Goal: Find contact information: Find contact information

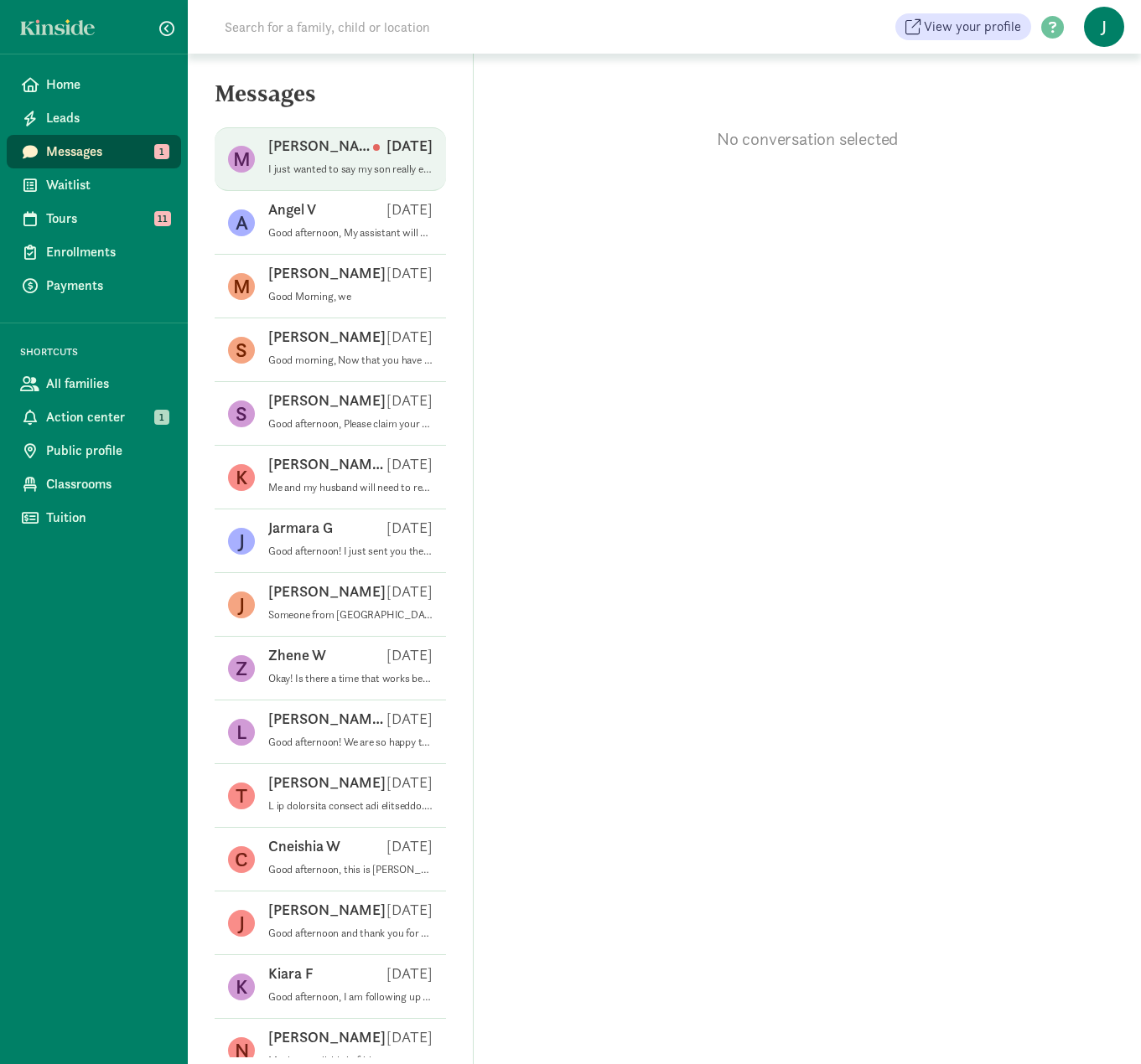
click at [297, 171] on p "I just wanted to say my son really enjoyed visiting this school and I was hopin…" at bounding box center [350, 169] width 164 height 14
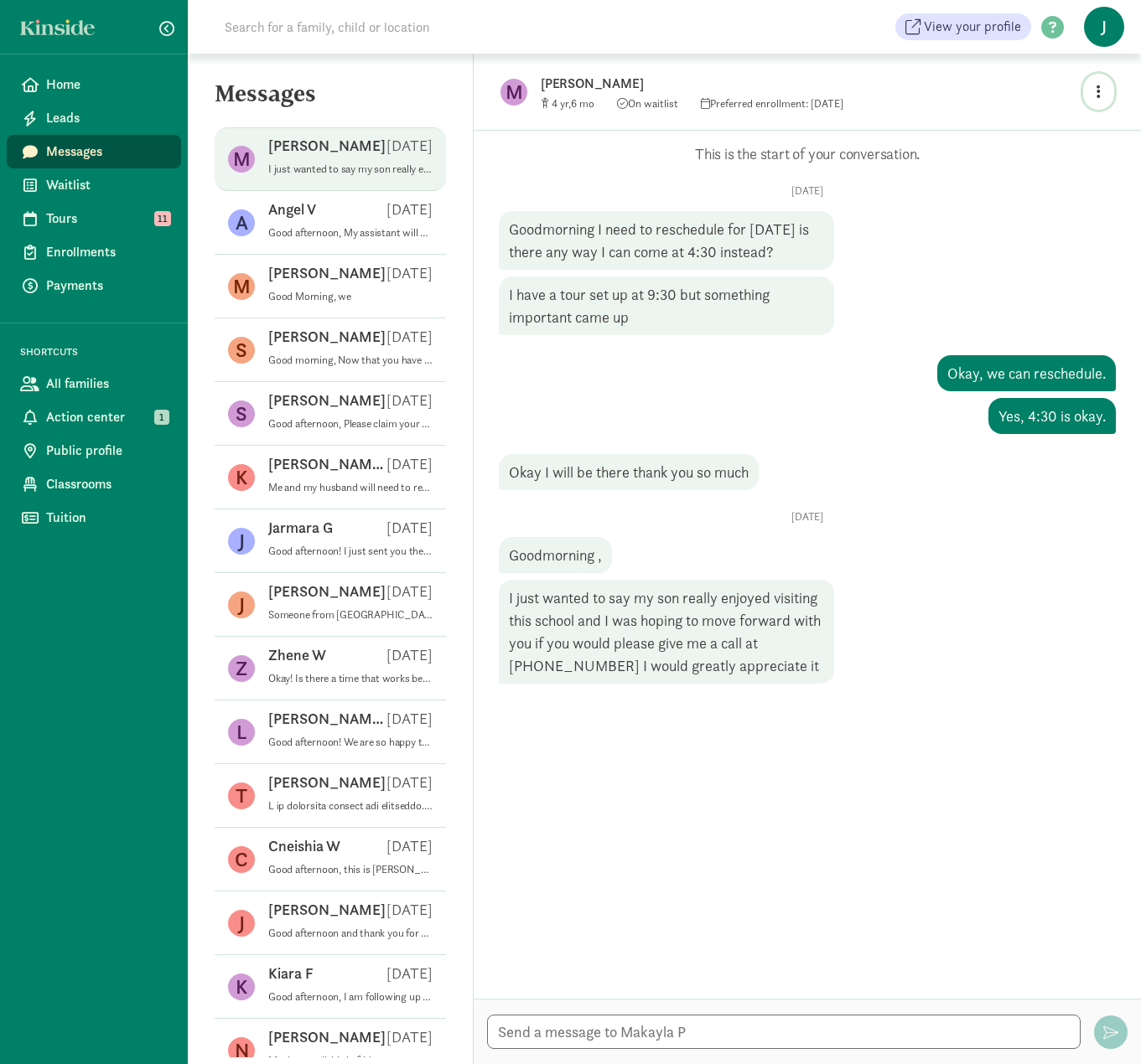
click at [1098, 89] on icon "button" at bounding box center [1098, 91] width 5 height 15
click at [1039, 132] on link "View family page" at bounding box center [1063, 130] width 120 height 20
click at [358, 22] on input at bounding box center [450, 26] width 471 height 34
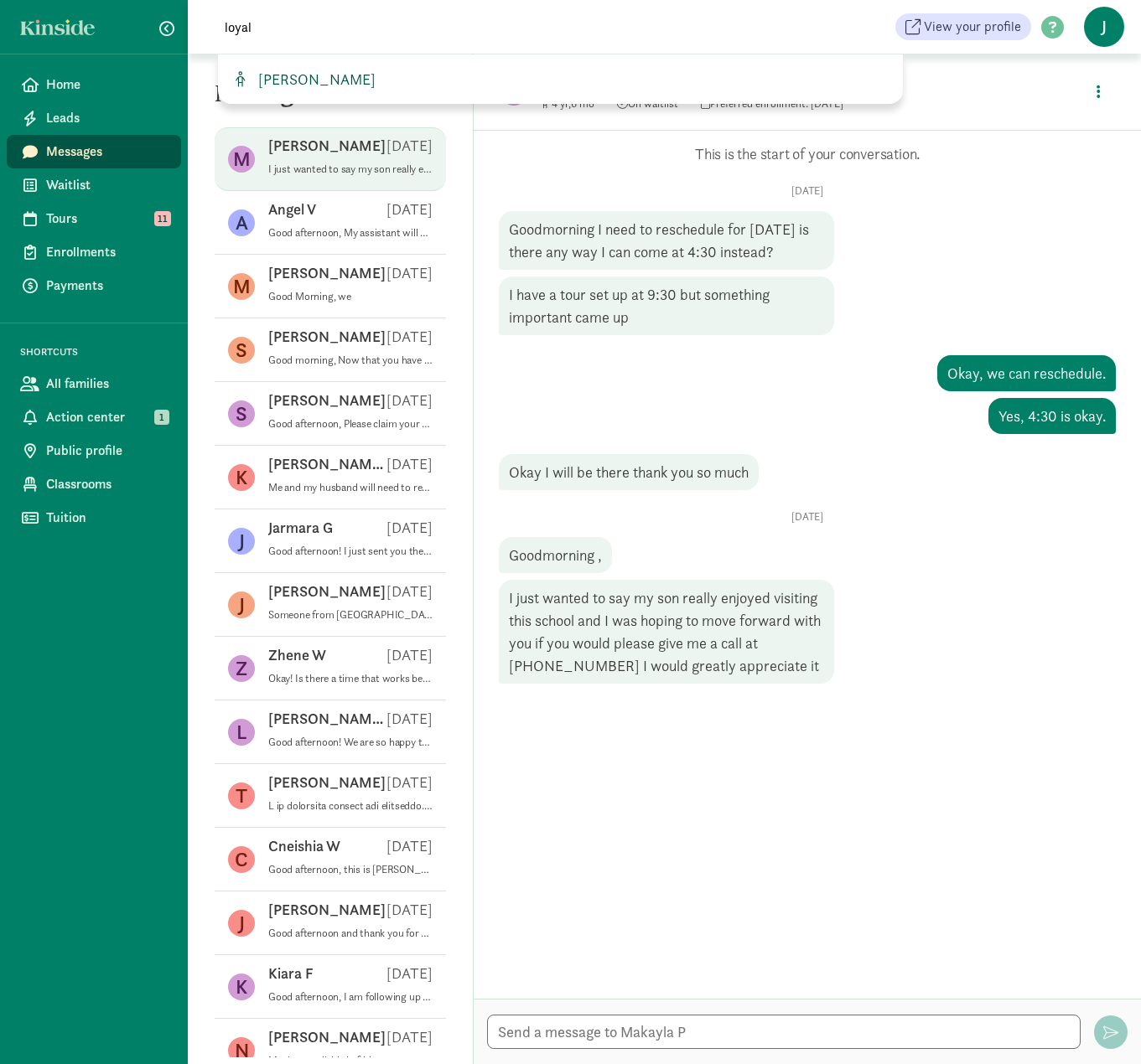
type input "loyal"
click at [327, 82] on span "[PERSON_NAME]" at bounding box center [314, 78] width 124 height 19
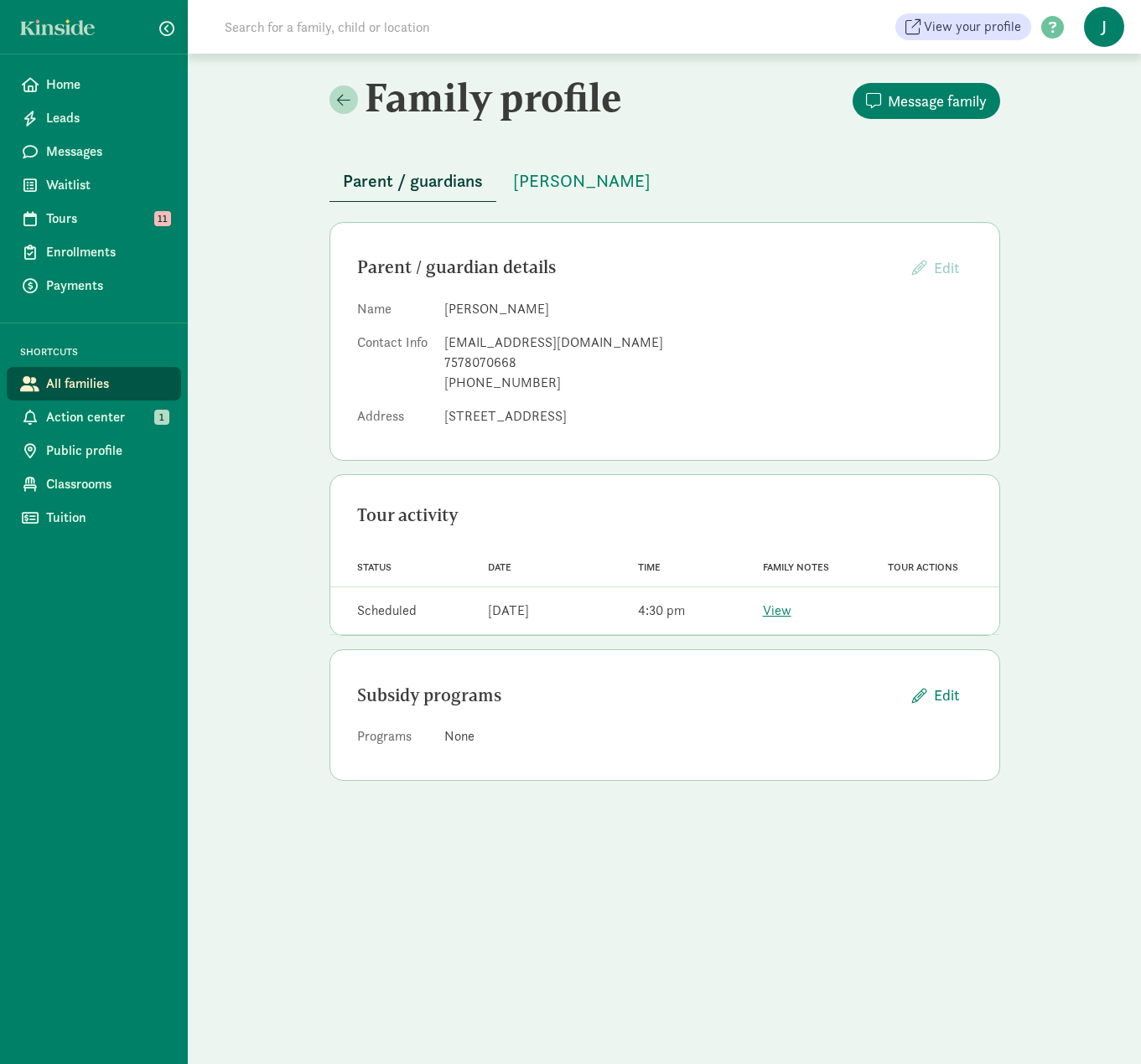
click at [380, 23] on input at bounding box center [450, 26] width 471 height 34
type input "s"
type input "b"
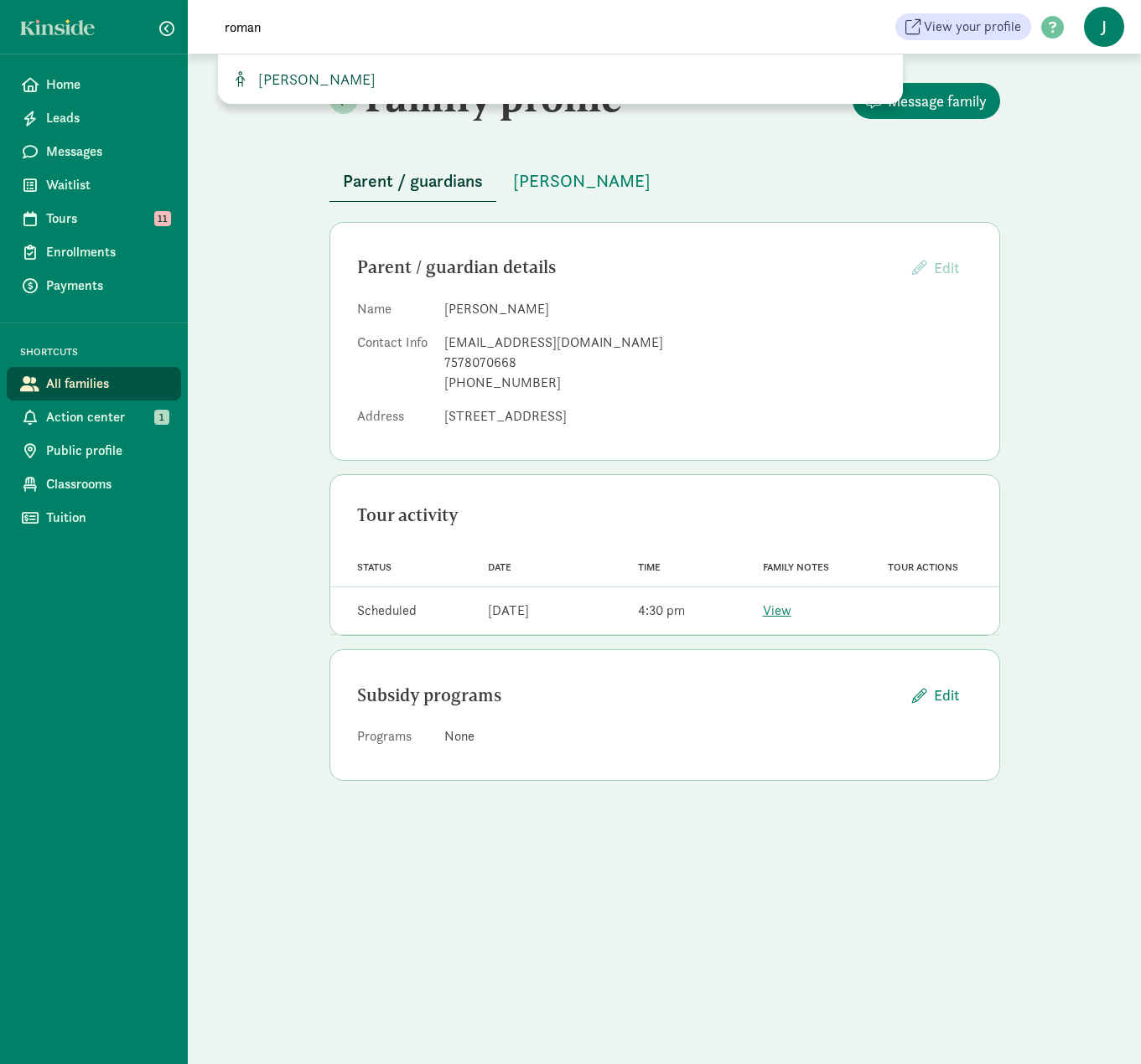
type input "roman"
click at [371, 75] on span "[PERSON_NAME]" at bounding box center [314, 78] width 124 height 19
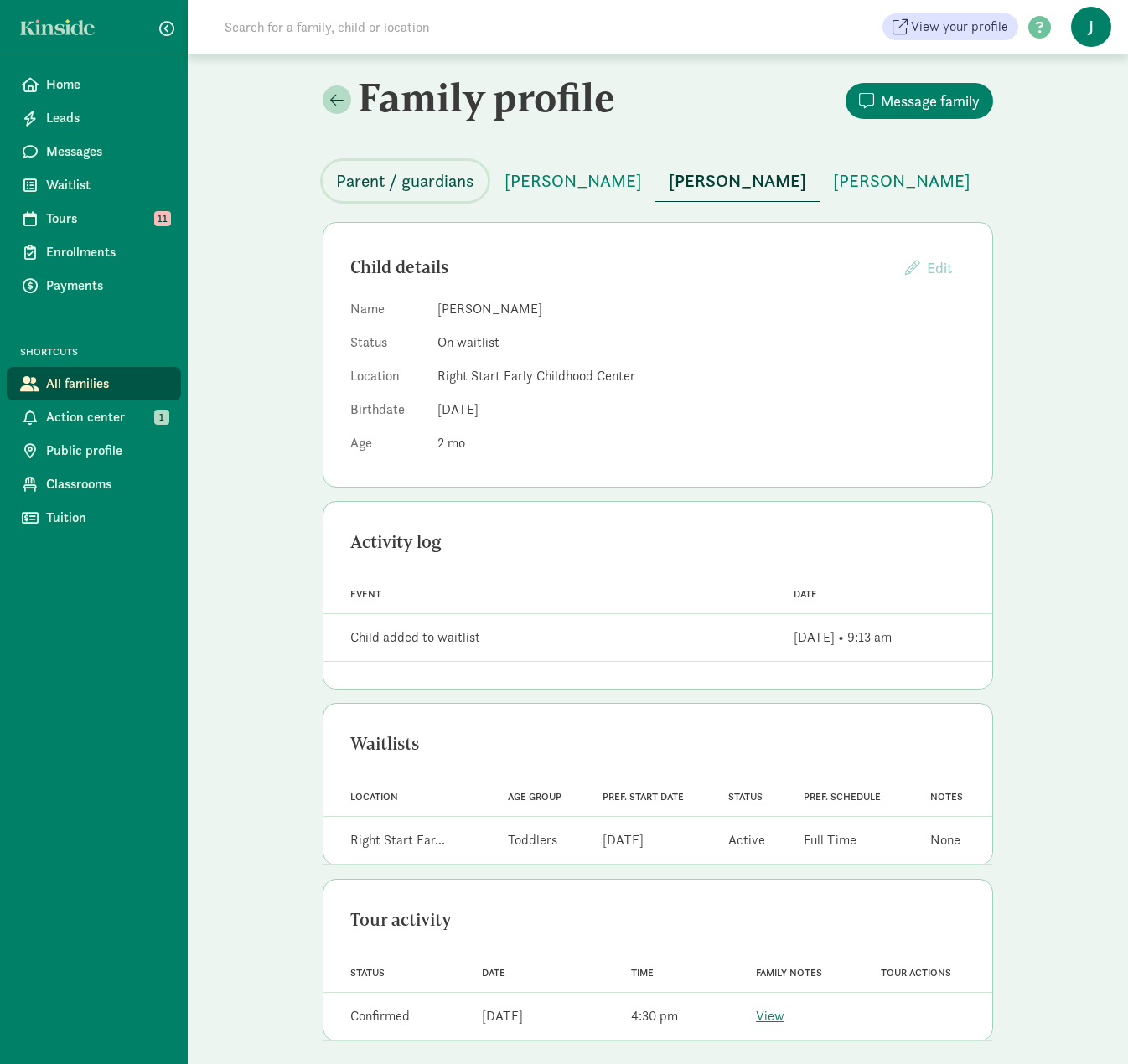
click at [407, 180] on span "Parent / guardians" at bounding box center [406, 181] width 139 height 26
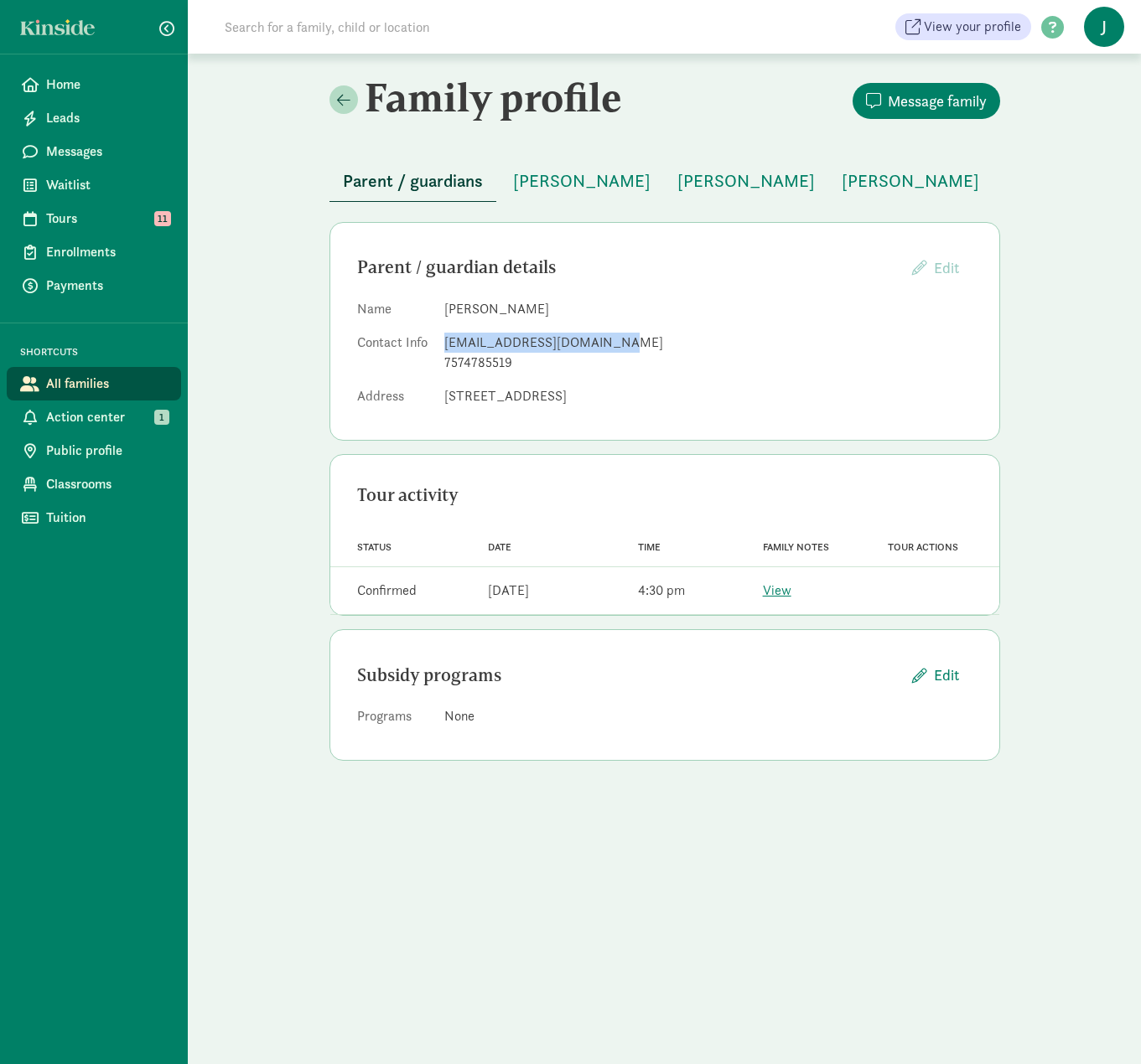
drag, startPoint x: 437, startPoint y: 345, endPoint x: 607, endPoint y: 346, distance: 170.0
click at [607, 346] on dl "Name Jennifer Hernandez Contact Info jennifer1064163@gmail.com 7574785519 Addre…" at bounding box center [665, 356] width 616 height 114
copy dl "jennifer1064163@gmail.com"
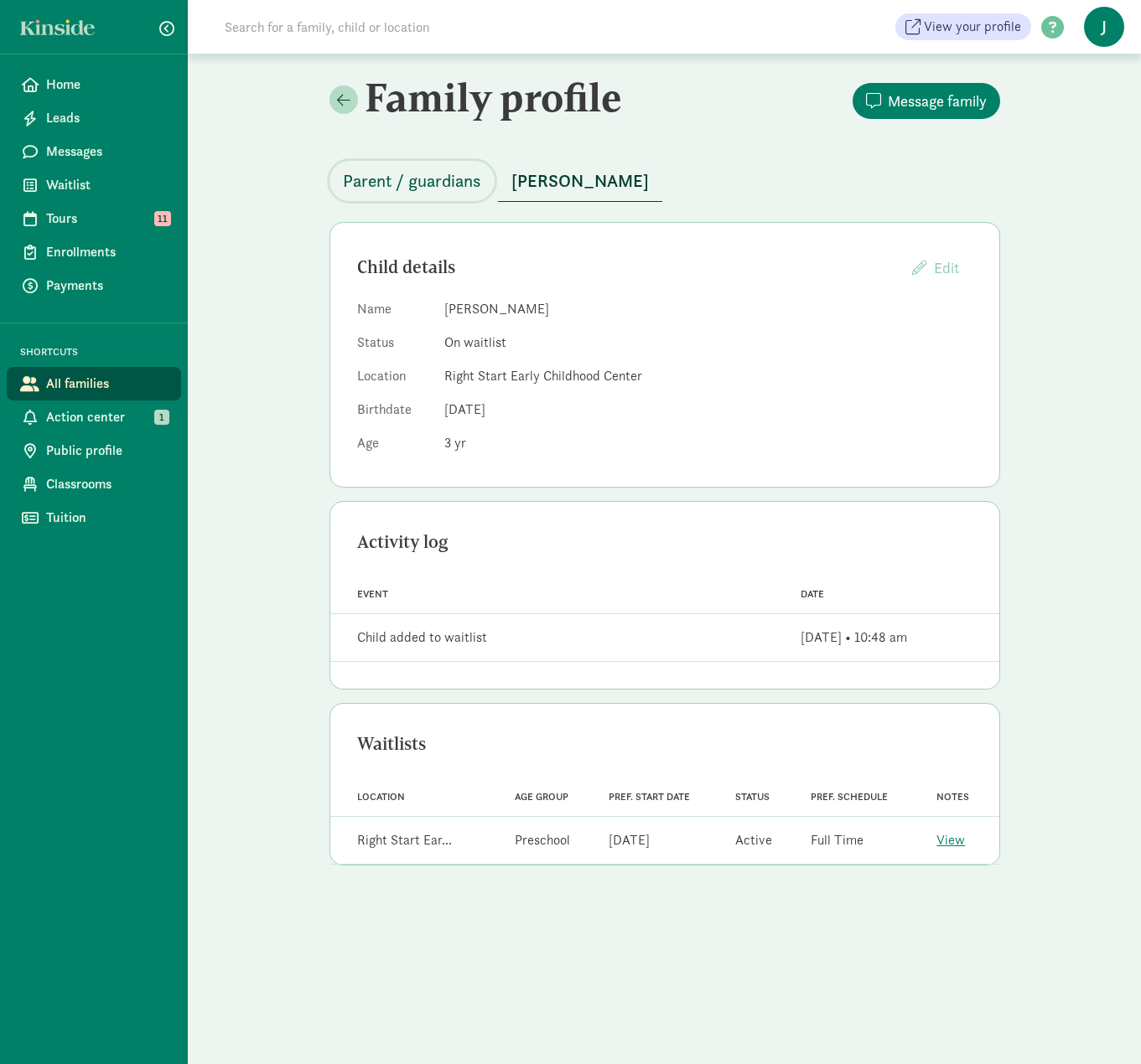
click at [429, 178] on span "Parent / guardians" at bounding box center [412, 181] width 139 height 26
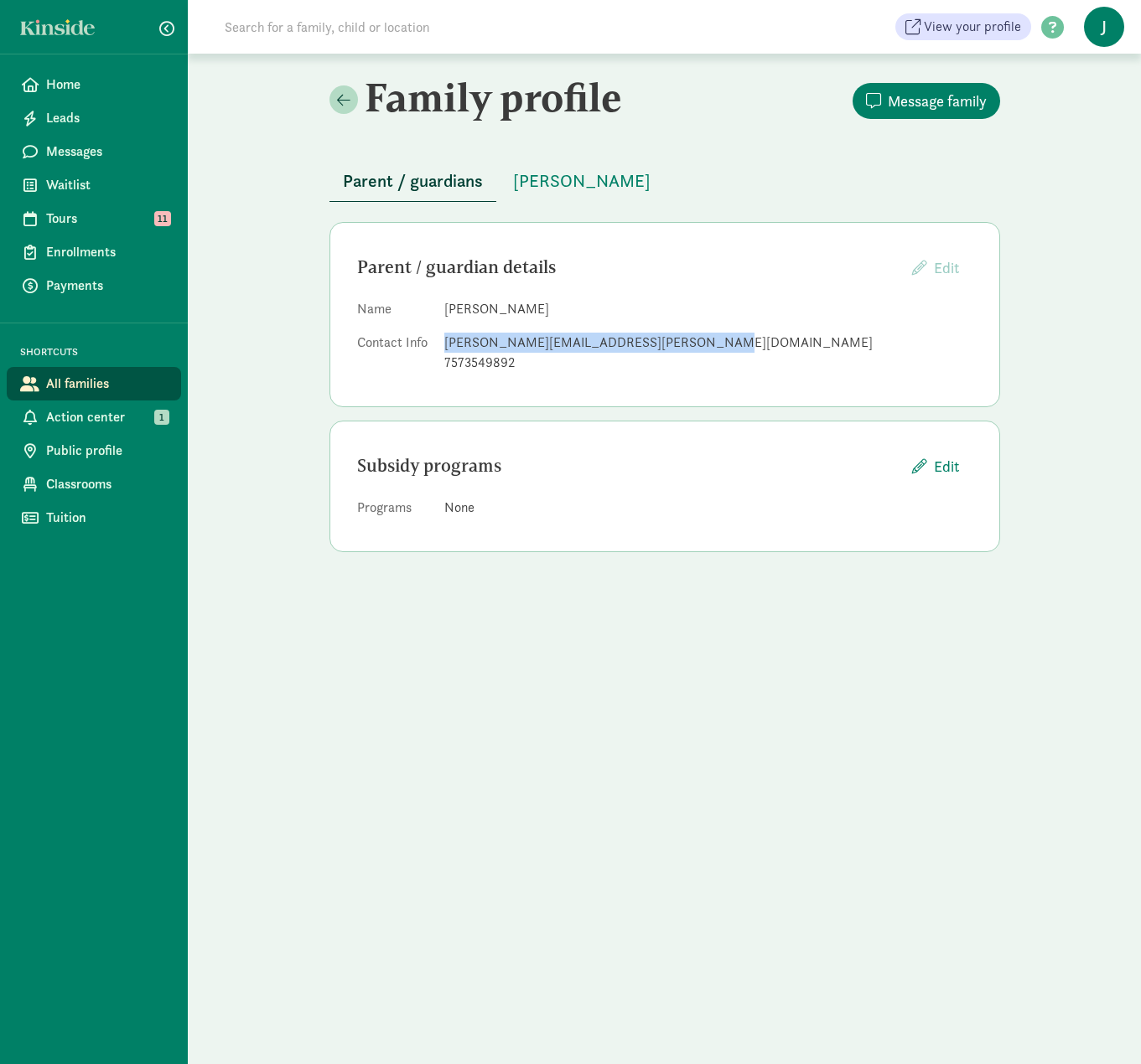
drag, startPoint x: 443, startPoint y: 341, endPoint x: 679, endPoint y: 347, distance: 236.1
click at [679, 347] on div "[PERSON_NAME][EMAIL_ADDRESS][PERSON_NAME][DOMAIN_NAME]" at bounding box center [708, 343] width 528 height 20
copy div "[PERSON_NAME][EMAIL_ADDRESS][PERSON_NAME][DOMAIN_NAME]"
click at [310, 26] on input at bounding box center [450, 26] width 471 height 34
drag, startPoint x: 310, startPoint y: 26, endPoint x: 192, endPoint y: 26, distance: 118.0
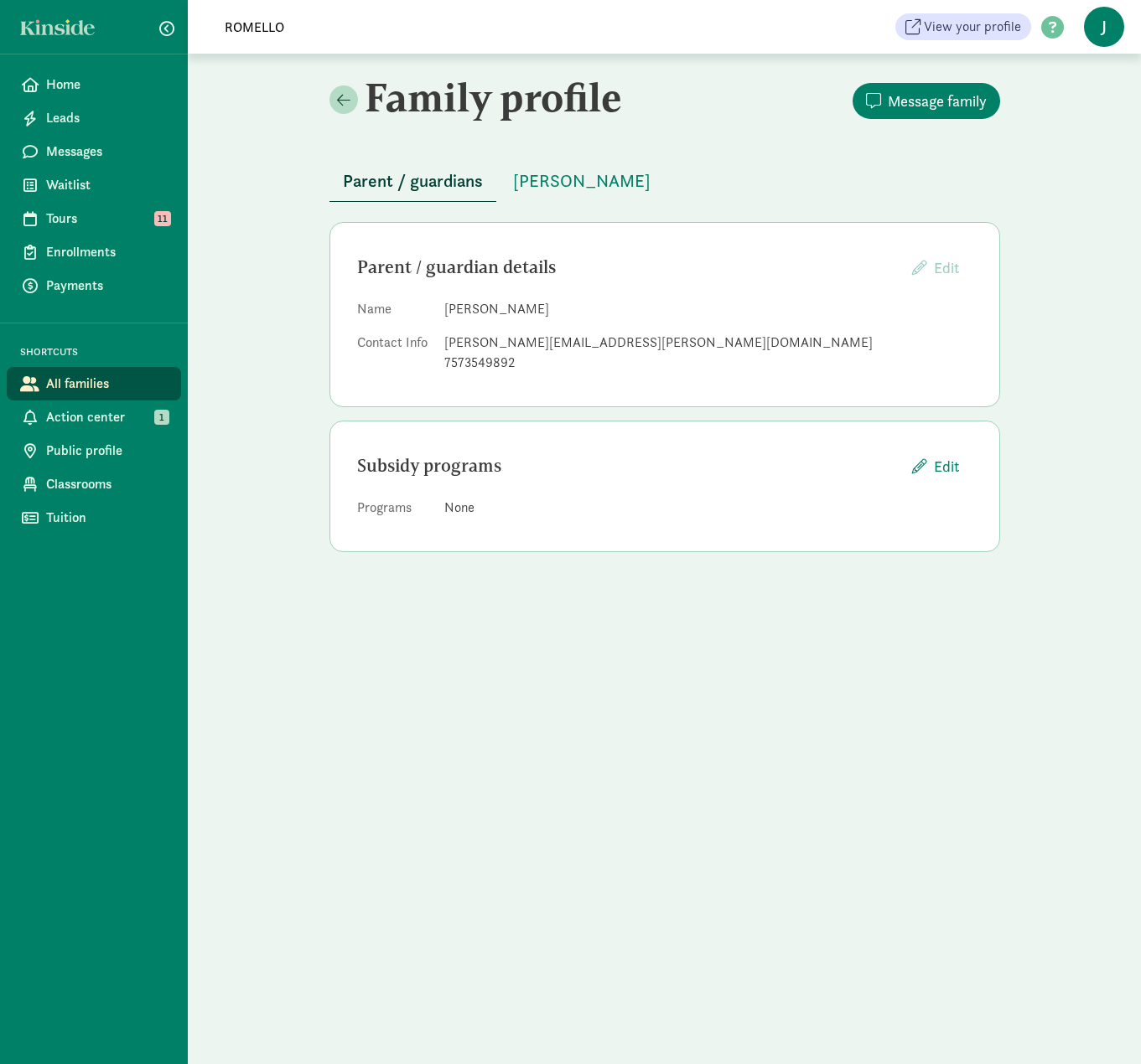
click at [192, 26] on div "ROMELLO View your profile HELP CENTER Welcome to the Kinside Help Center! Click…" at bounding box center [664, 26] width 953 height 54
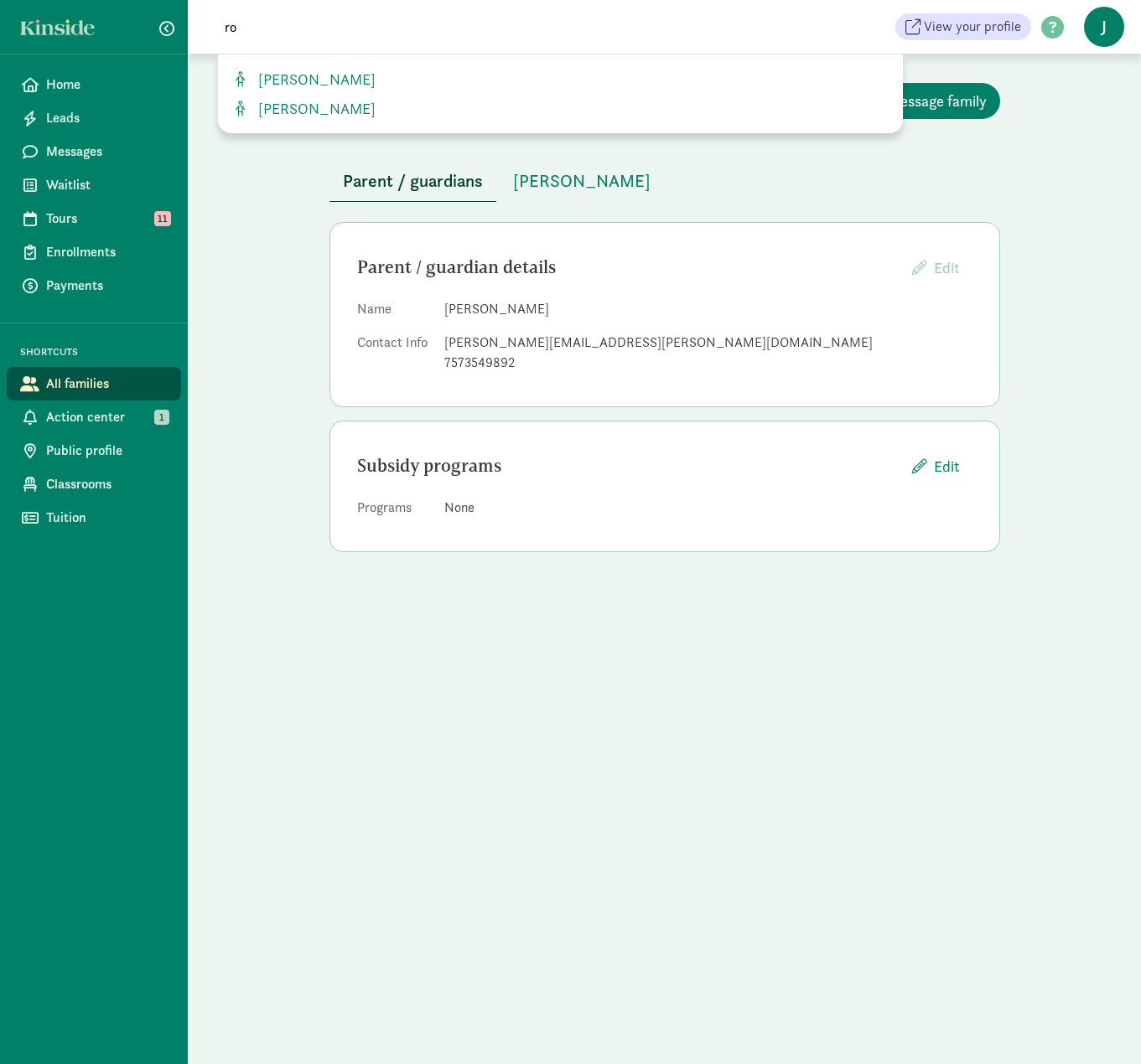
type input "r"
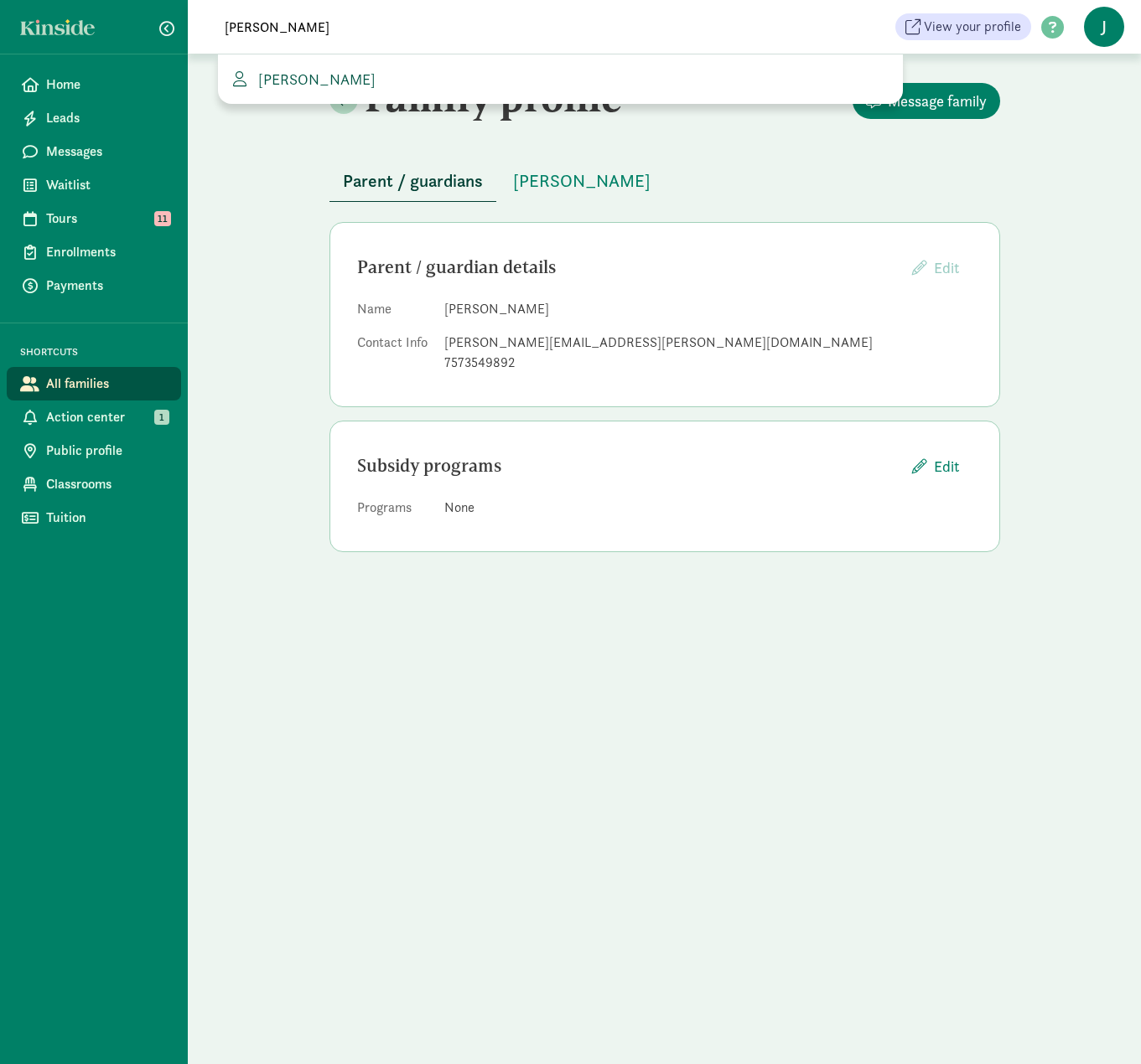
type input "pearson"
click at [299, 77] on span "[PERSON_NAME]" at bounding box center [314, 78] width 124 height 19
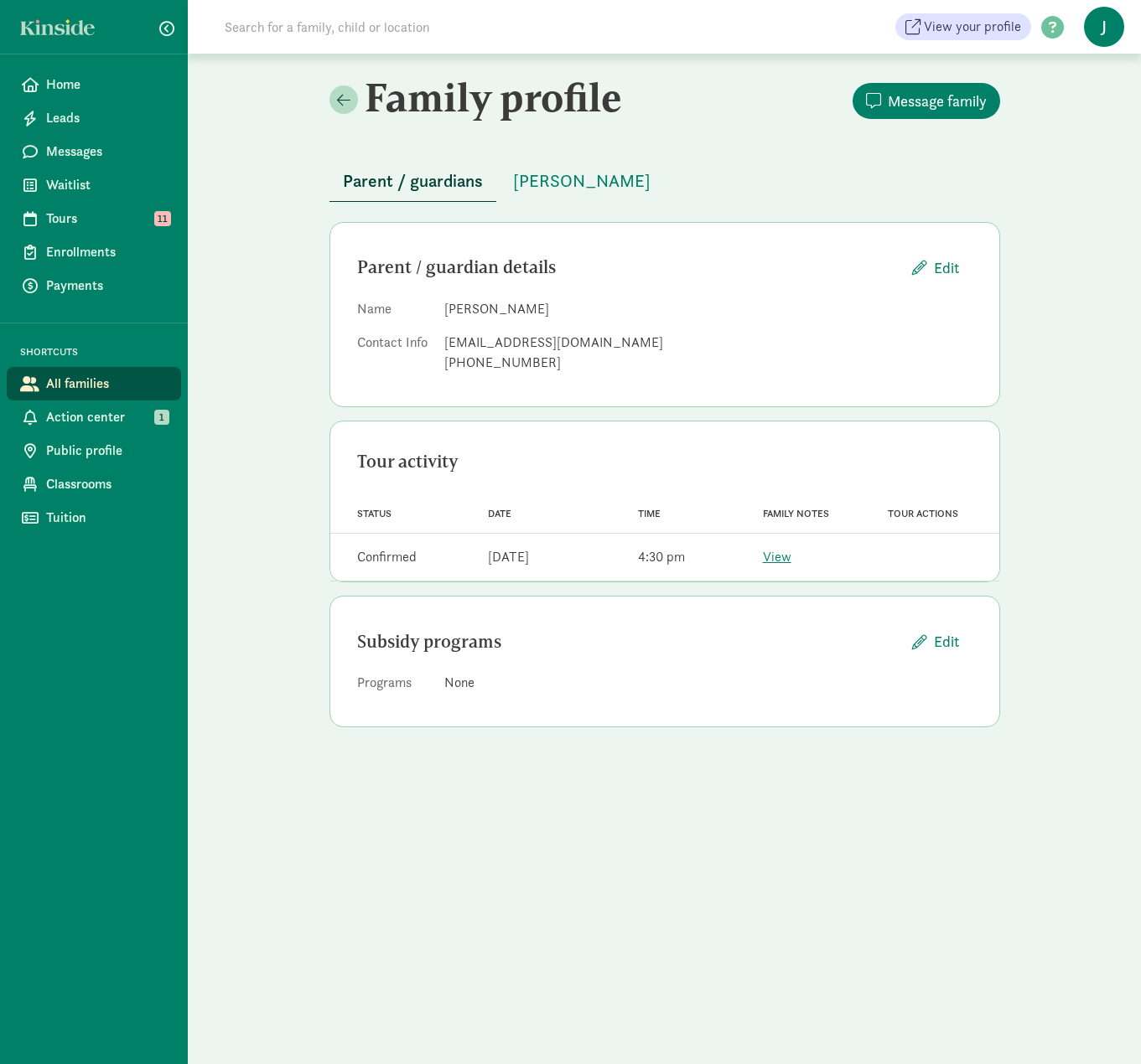
click at [321, 24] on input at bounding box center [450, 26] width 471 height 34
drag, startPoint x: 321, startPoint y: 24, endPoint x: 265, endPoint y: 26, distance: 56.0
click at [265, 26] on input "legend [PERSON_NAME]" at bounding box center [450, 26] width 471 height 34
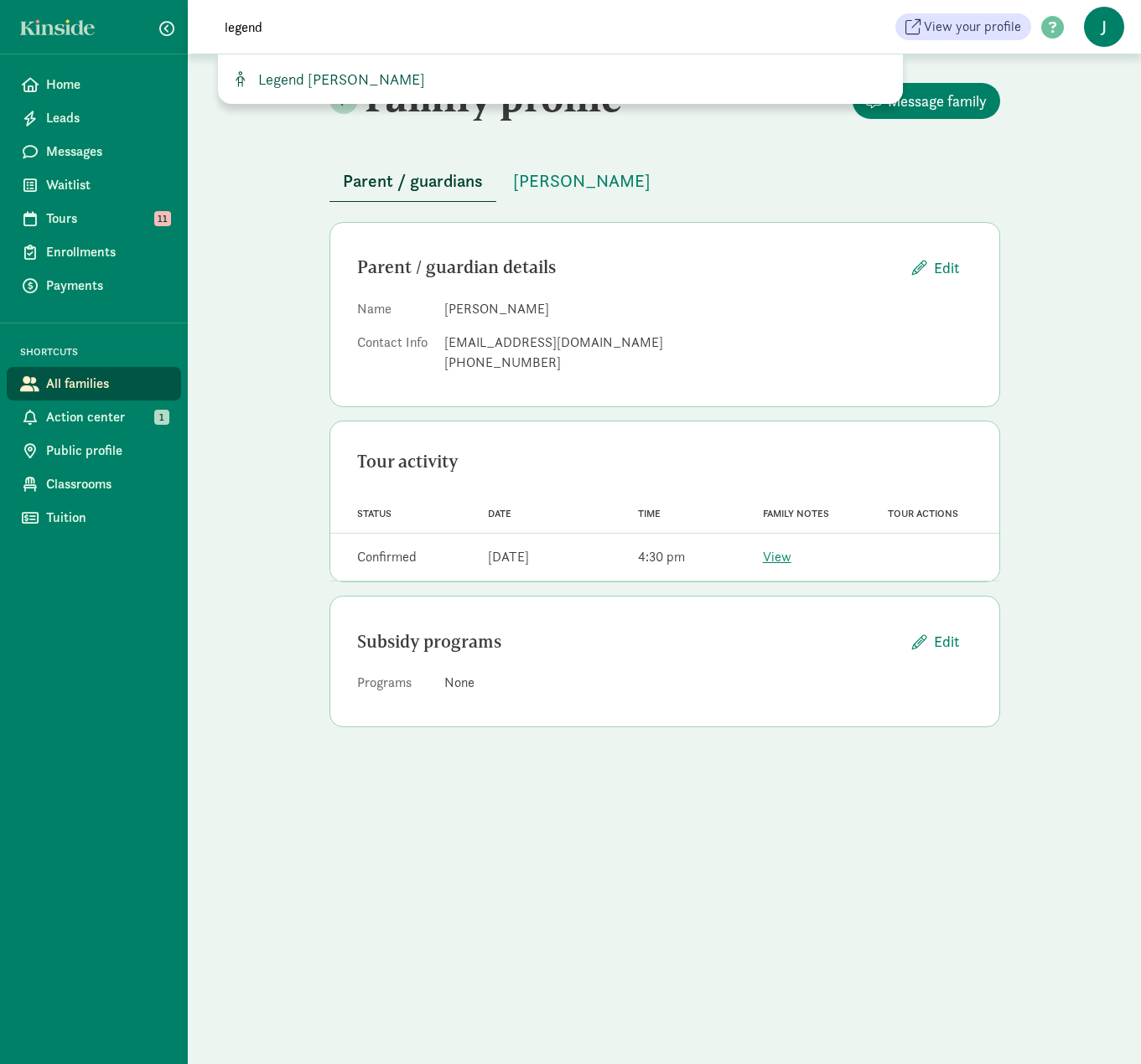
type input "legend"
click at [314, 76] on span "Legend [PERSON_NAME]" at bounding box center [338, 78] width 173 height 19
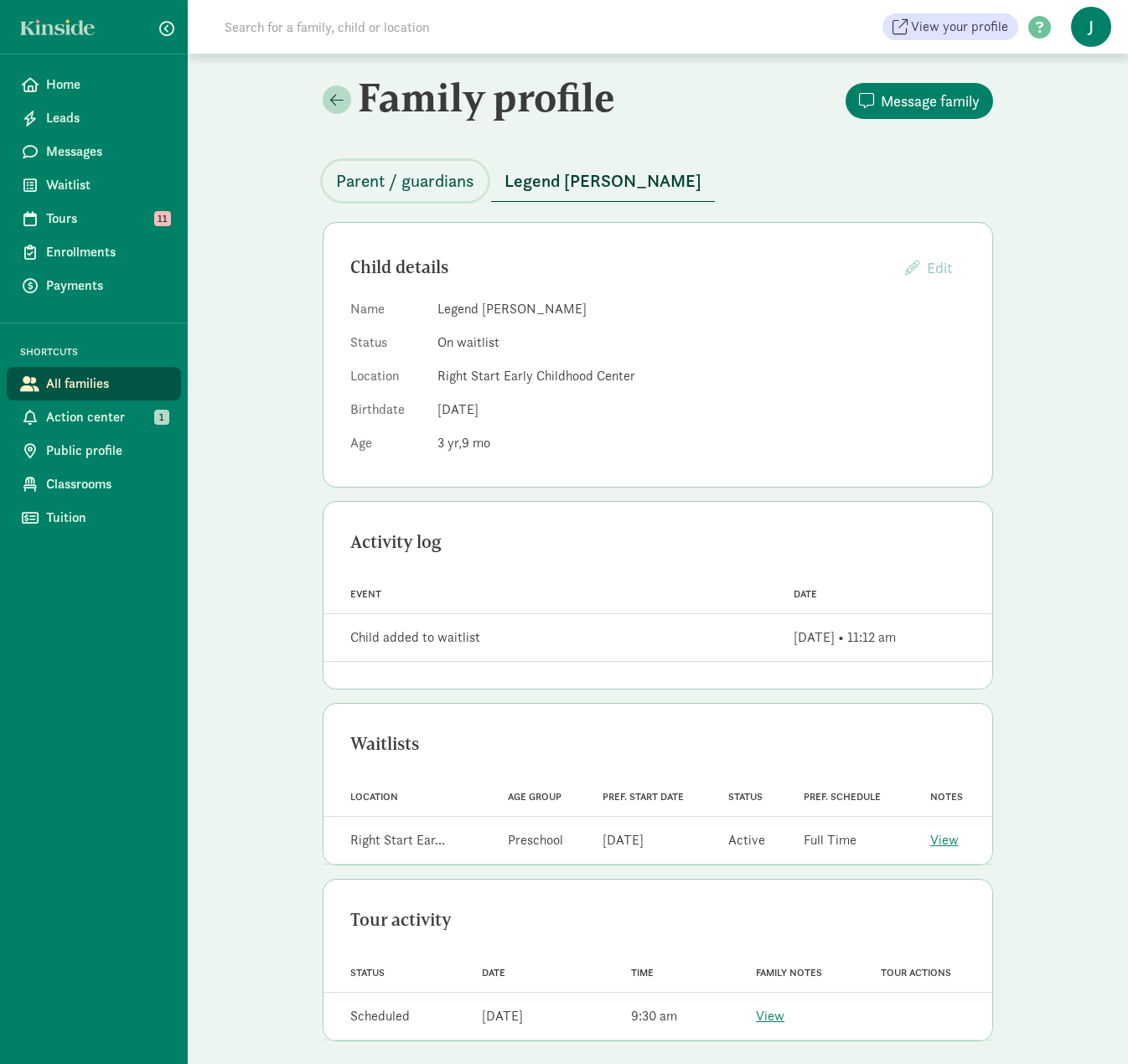
click at [368, 179] on span "Parent / guardians" at bounding box center [406, 181] width 139 height 26
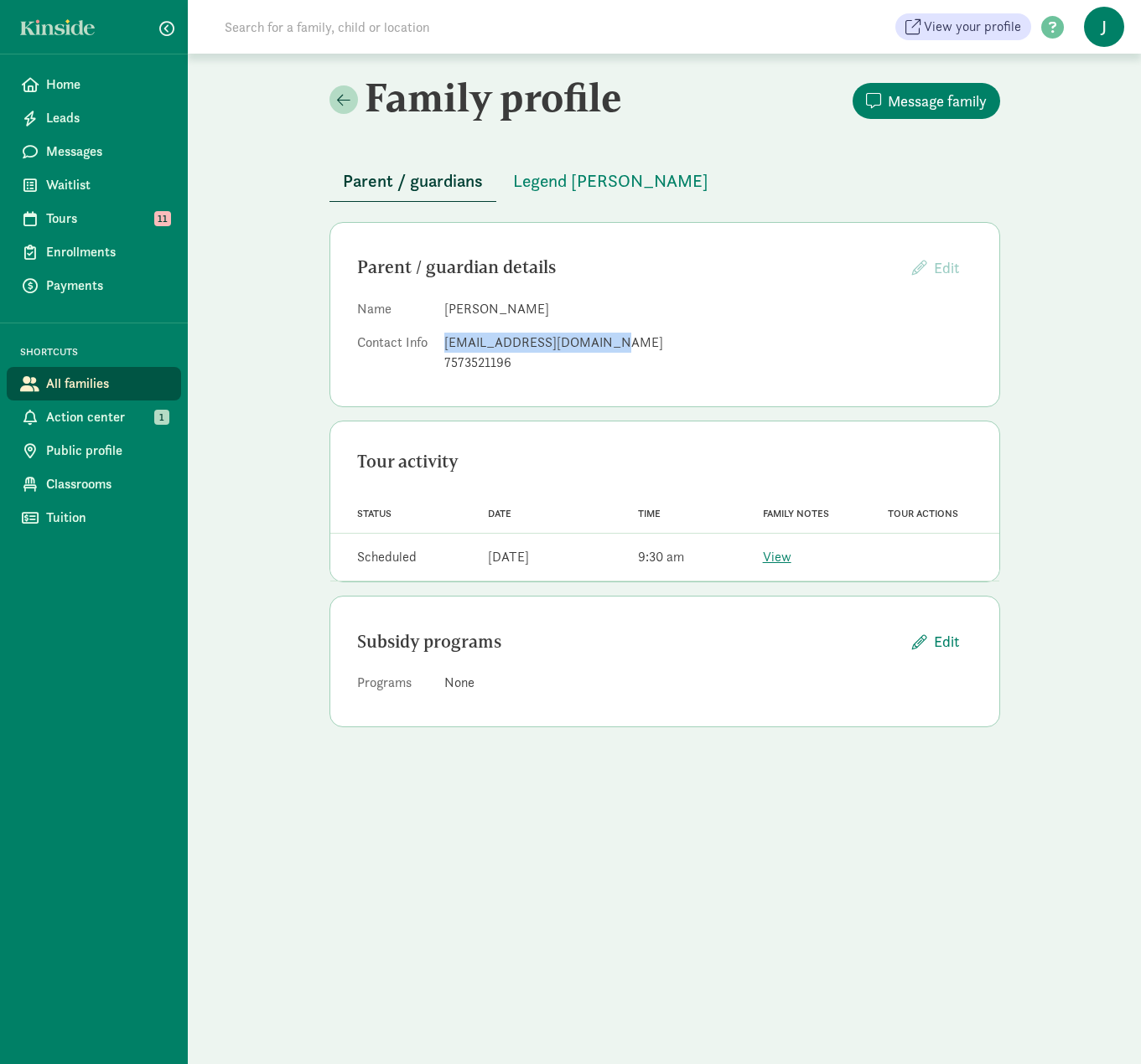
drag, startPoint x: 446, startPoint y: 341, endPoint x: 594, endPoint y: 347, distance: 148.1
click at [594, 347] on div "karinashayla28@gmail.com" at bounding box center [708, 343] width 528 height 20
copy div "karinashayla28@gmail.com"
click at [327, 27] on input at bounding box center [450, 26] width 471 height 34
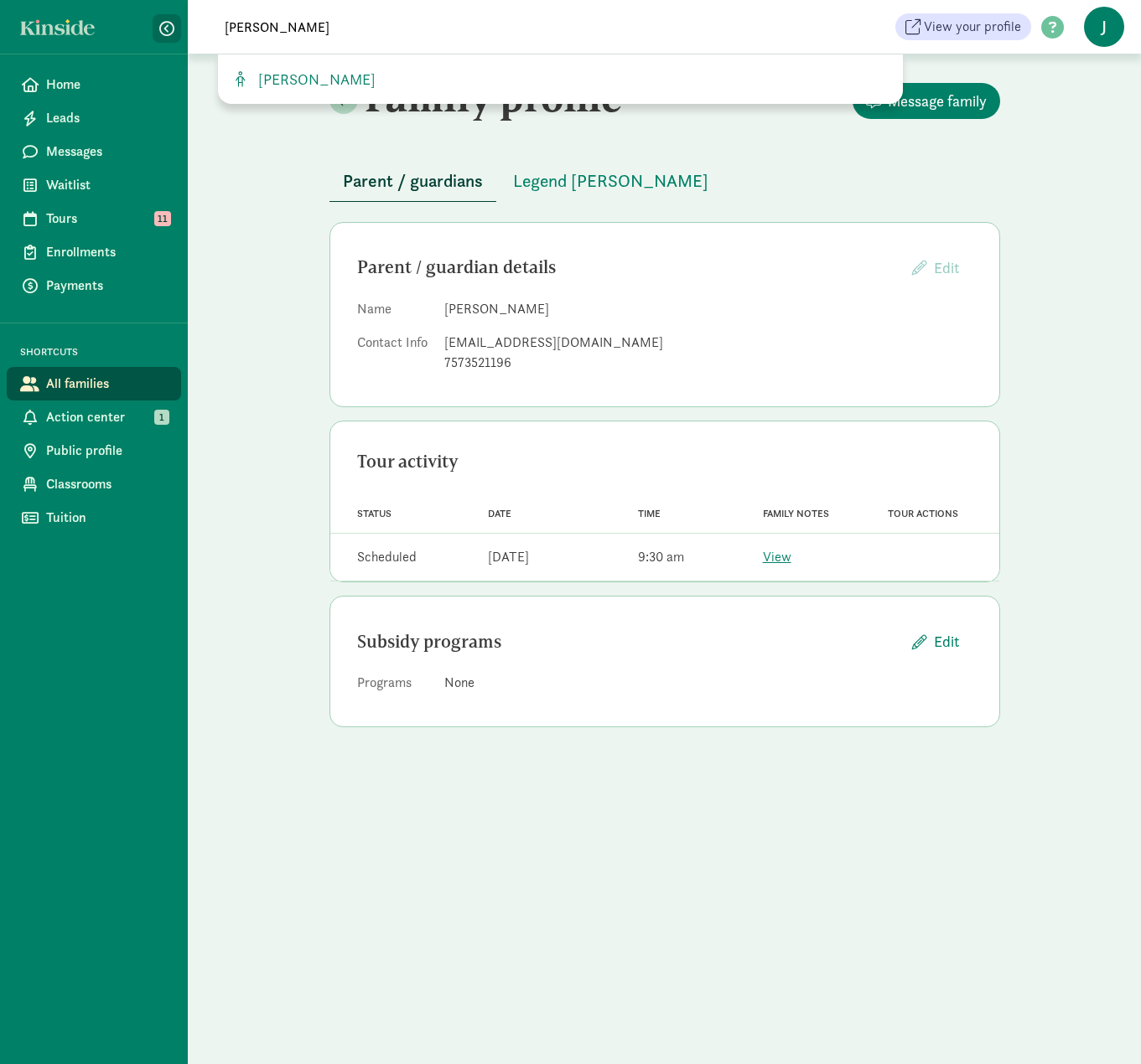
drag, startPoint x: 268, startPoint y: 30, endPoint x: 171, endPoint y: 30, distance: 97.0
click at [171, 30] on div "Home Leads Messages Waitlist Tours 11 Enrollments Payments SHORTCUTS All famili…" at bounding box center [570, 26] width 1141 height 54
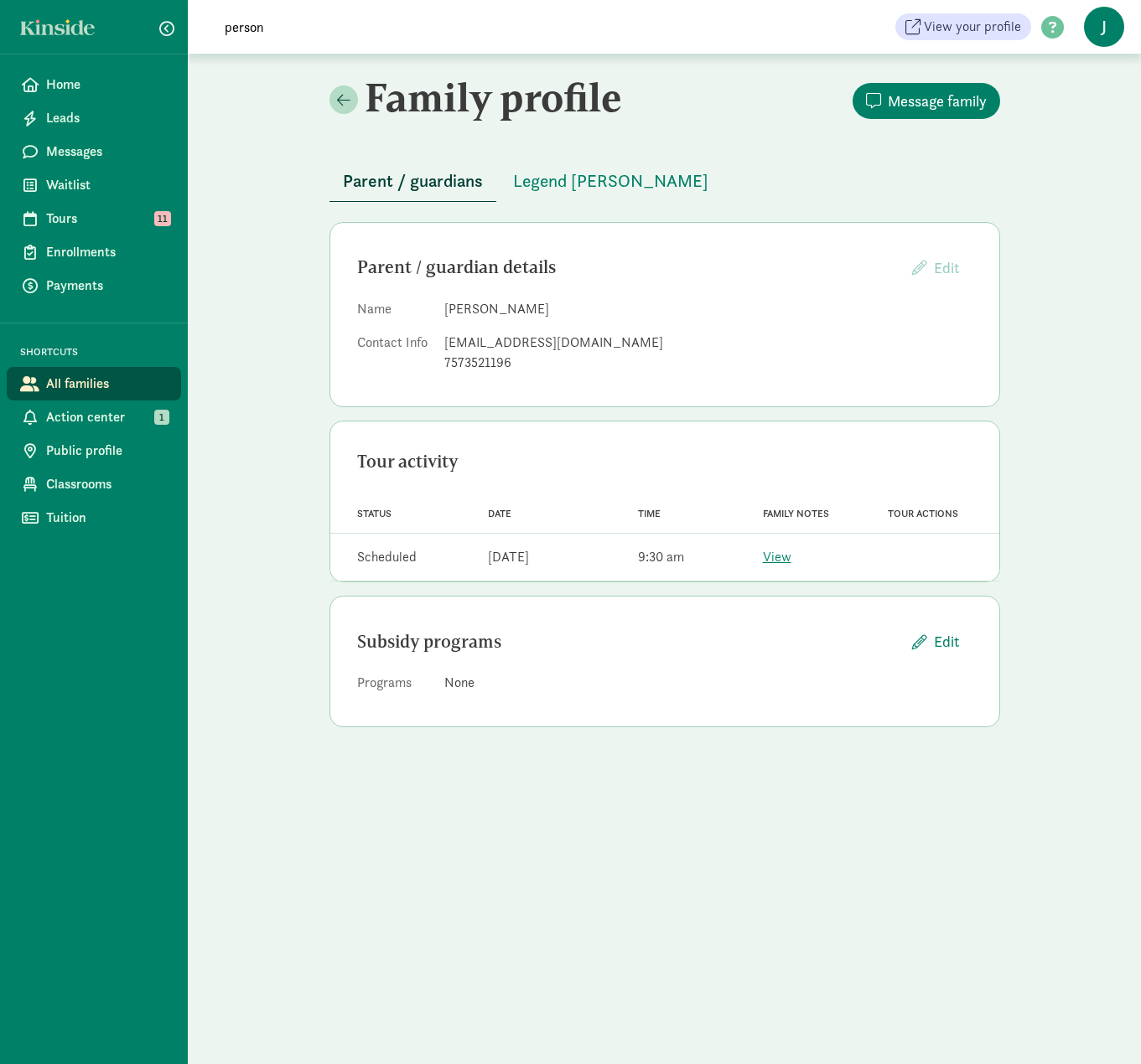
click at [334, 29] on input "person" at bounding box center [450, 26] width 471 height 34
type input "person"
